Goal: Information Seeking & Learning: Learn about a topic

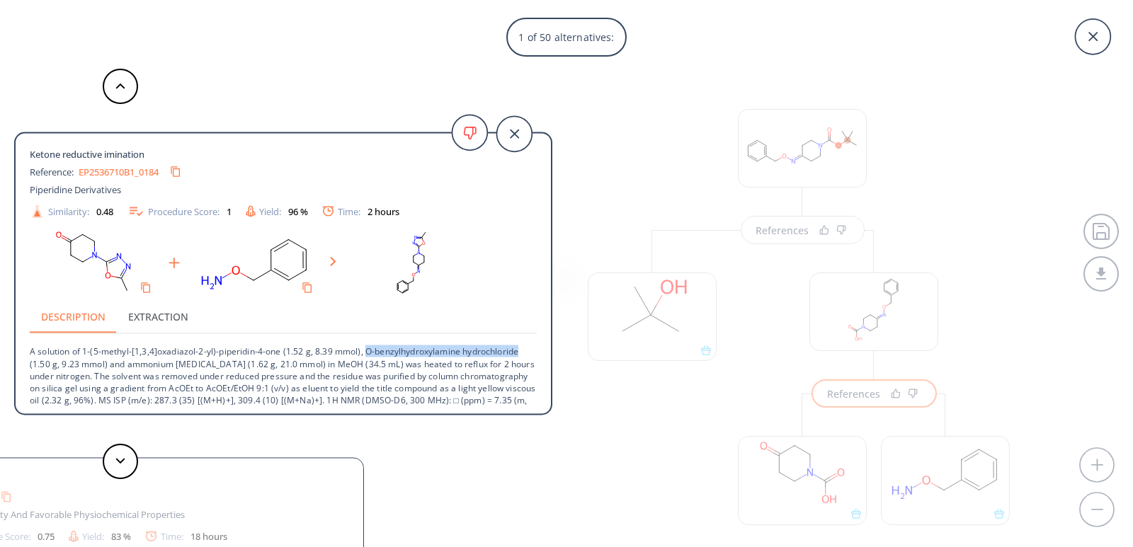
scroll to position [14, 0]
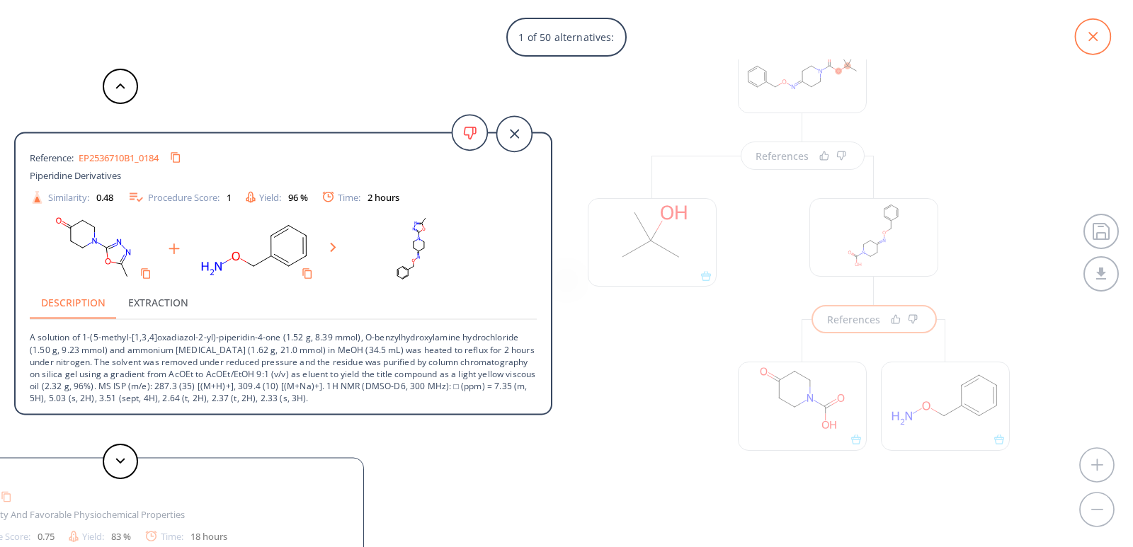
click at [1085, 37] on icon at bounding box center [1092, 36] width 35 height 35
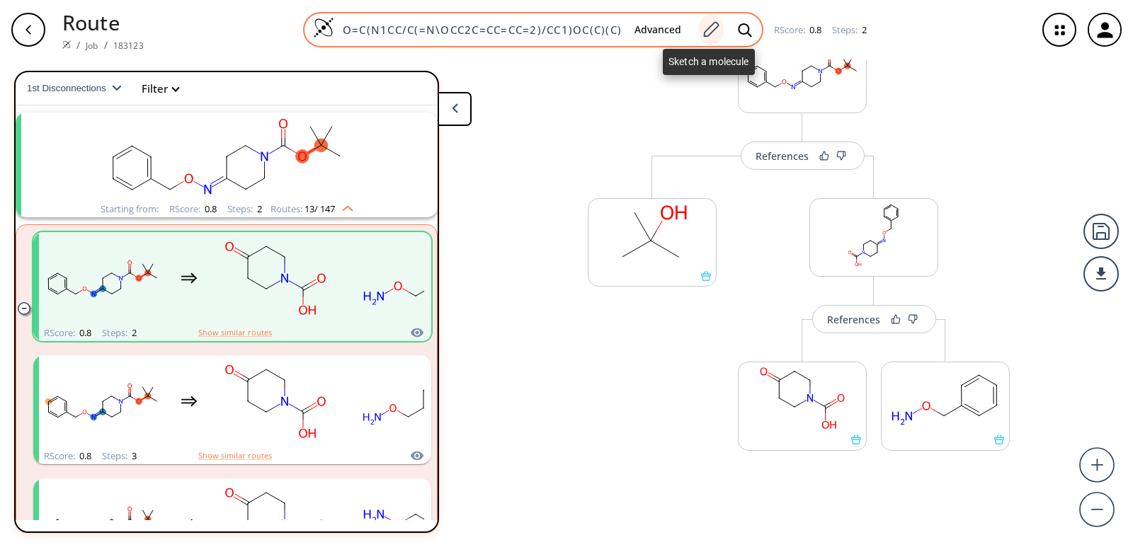
click at [714, 33] on icon at bounding box center [710, 30] width 19 height 18
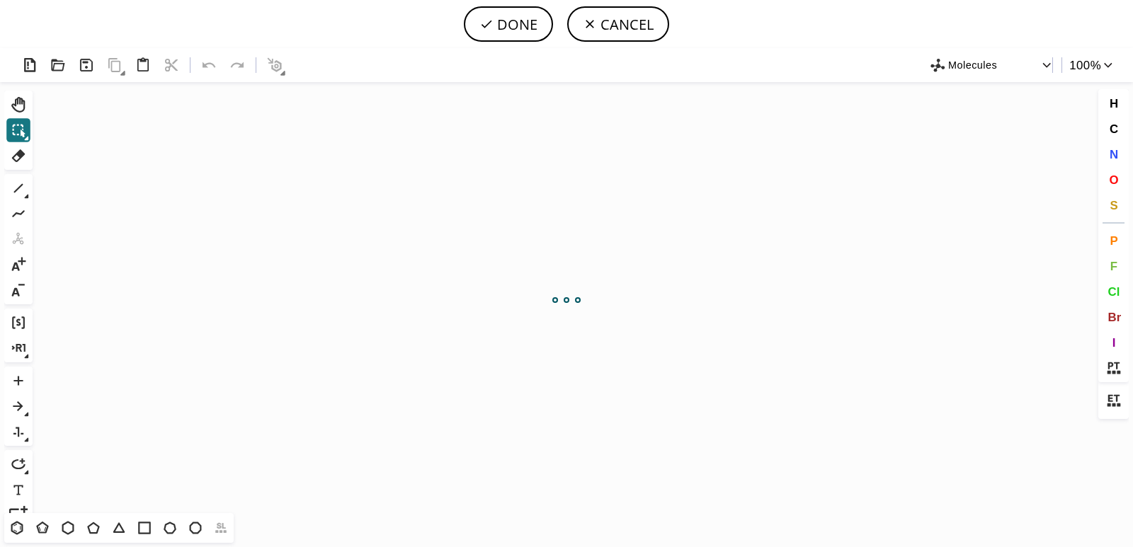
scroll to position [0, 0]
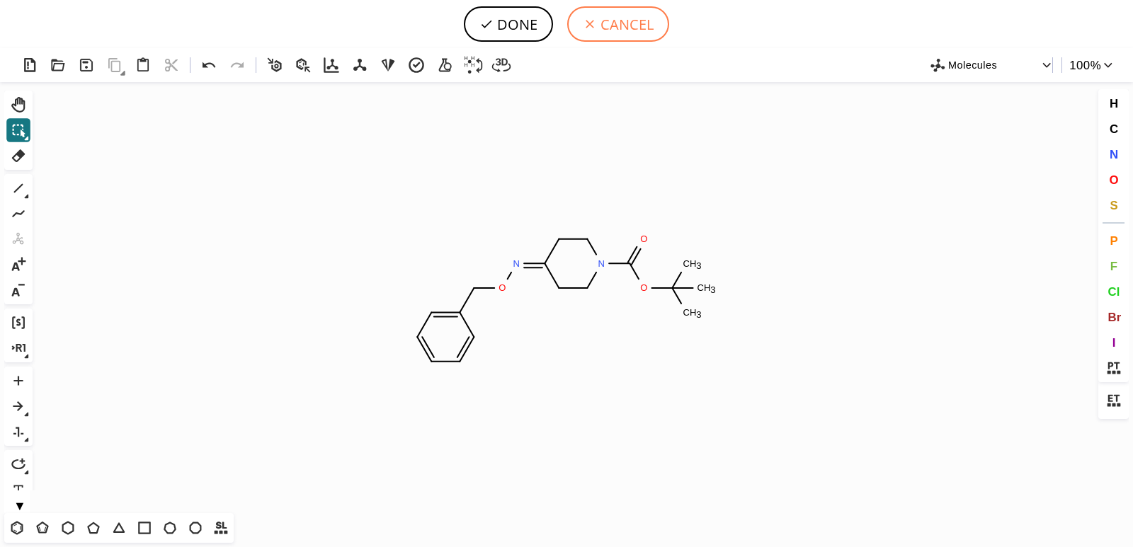
click at [618, 27] on button "CANCEL" at bounding box center [618, 23] width 102 height 35
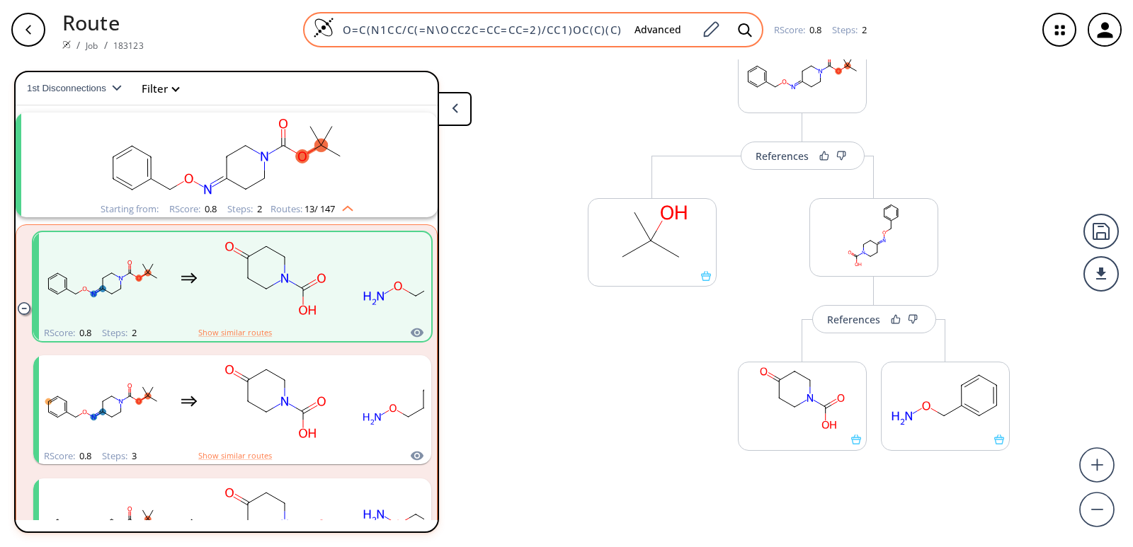
click at [609, 31] on input "O=C(N1CC/C(=N\OCC2C=CC=CC=2)/CC1)OC(C)(C)C" at bounding box center [478, 30] width 289 height 14
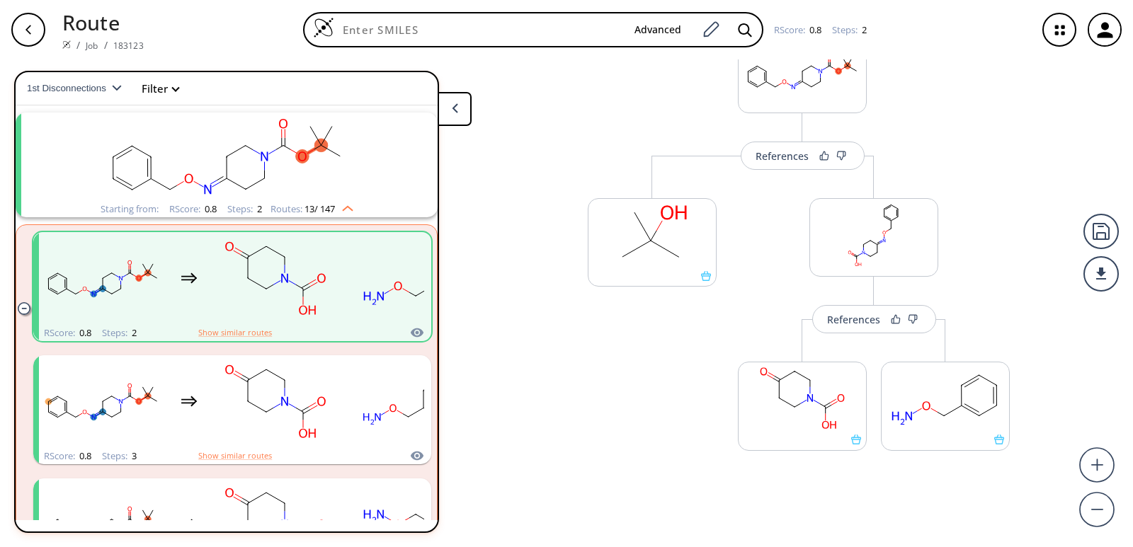
paste input "O=C(CC(C1CC1)=O)C2=C(SC)C=C(C(F)(F)F)C=C2"
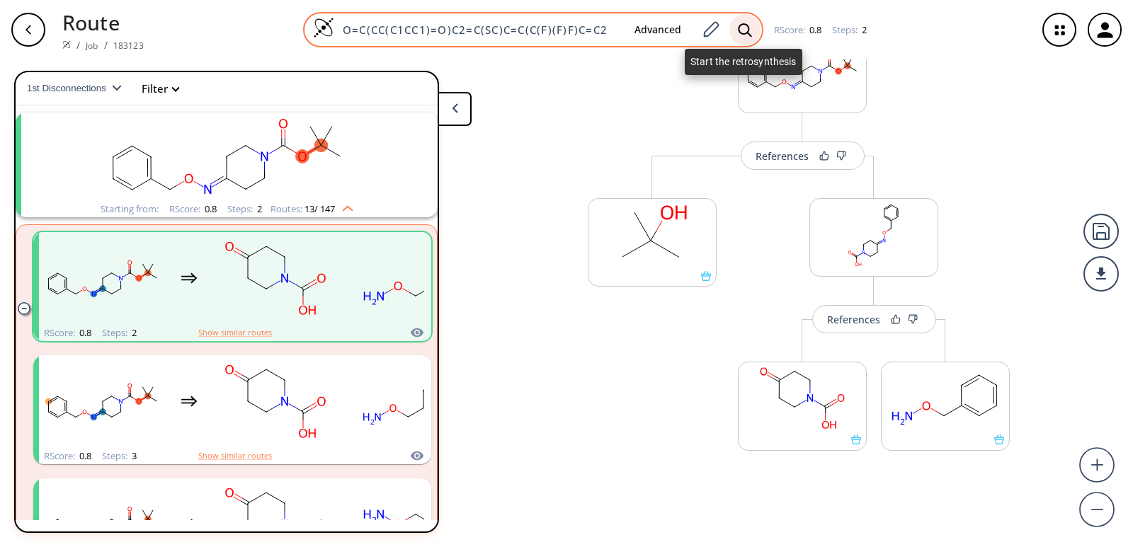
type input "O=C(CC(C1CC1)=O)C2=C(SC)C=C(C(F)(F)F)C=C2"
click at [745, 24] on icon at bounding box center [744, 29] width 13 height 13
